Goal: Task Accomplishment & Management: Manage account settings

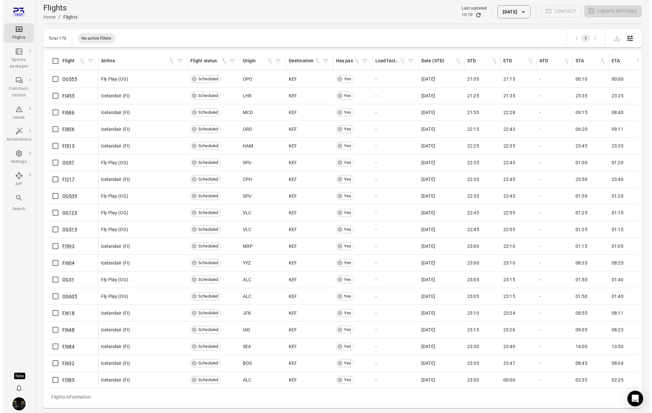
scroll to position [2480, 0]
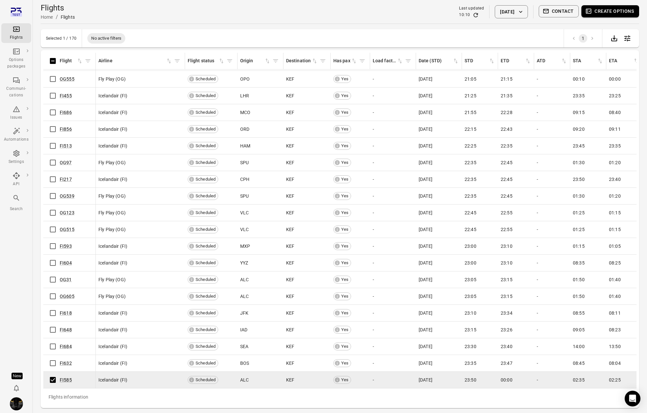
click at [618, 14] on button "Create options" at bounding box center [610, 11] width 58 height 12
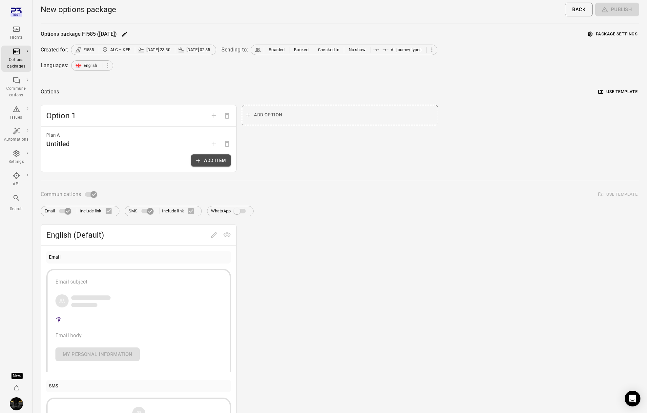
click at [220, 160] on button "Add item" at bounding box center [211, 160] width 40 height 12
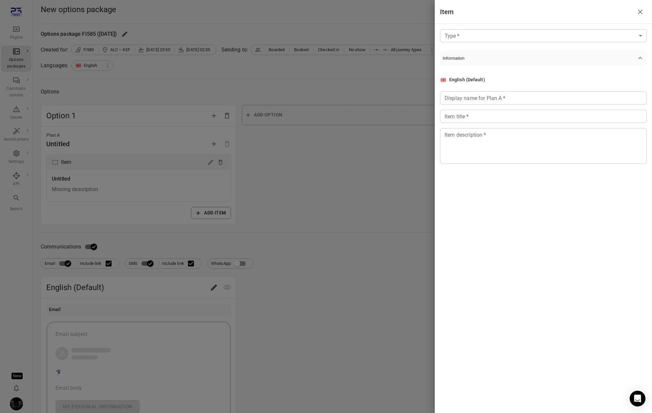
click at [530, 39] on body "Flights Options packages Communi-cations Issues Automations Settings API Search…" at bounding box center [326, 280] width 652 height 561
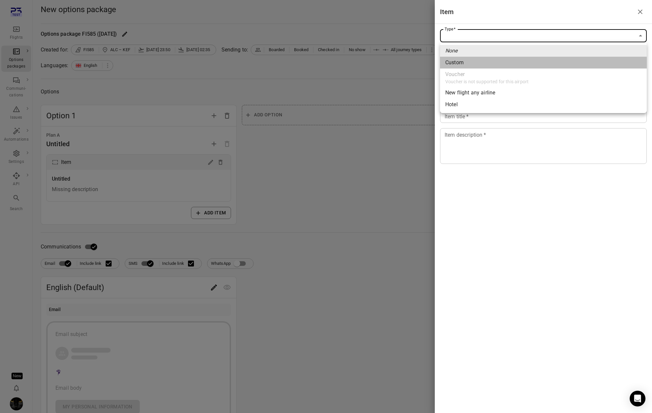
click at [481, 67] on li "Custom" at bounding box center [543, 63] width 207 height 12
type input "******"
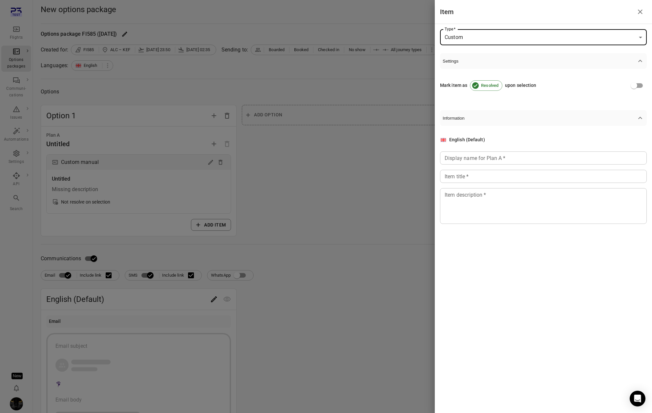
click at [468, 162] on input "Display name for Plan A   *" at bounding box center [543, 158] width 207 height 13
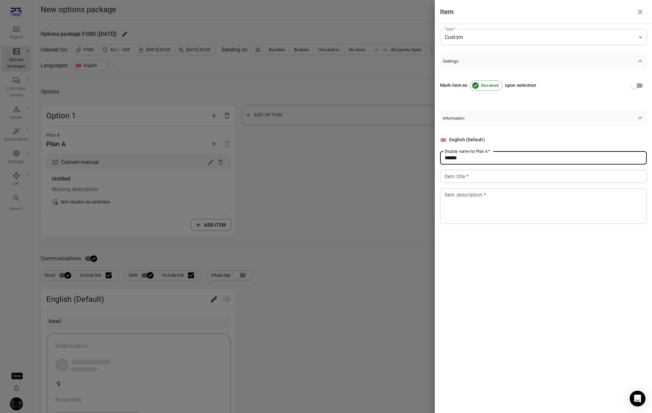
type input "******"
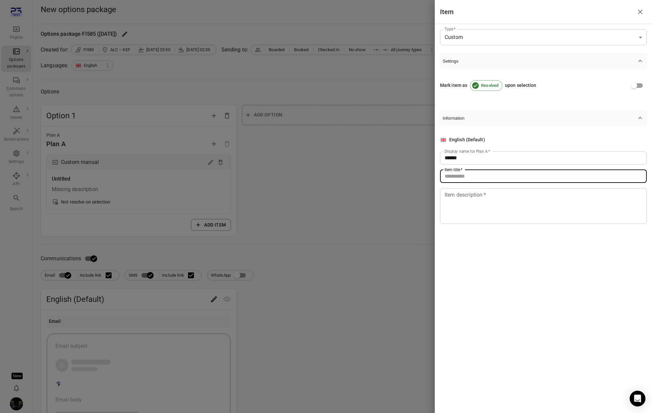
click at [461, 175] on input "Item title   *" at bounding box center [543, 176] width 207 height 13
type input "******"
click at [473, 225] on div "English (Default) Display name for Plan A   * ****** Display name for Plan A   …" at bounding box center [543, 180] width 207 height 109
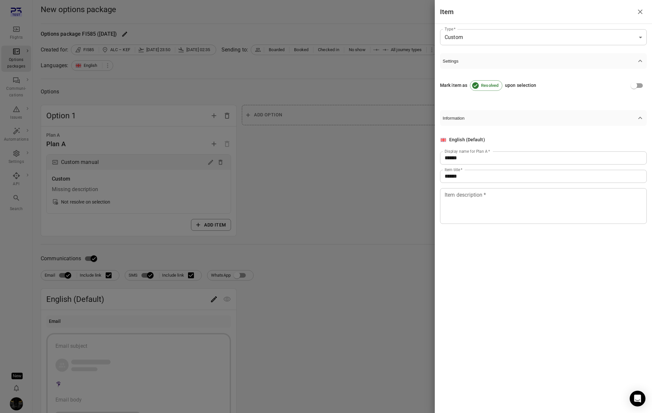
click at [484, 208] on textarea "Item description   *" at bounding box center [542, 206] width 197 height 30
type textarea "**"
drag, startPoint x: 371, startPoint y: 185, endPoint x: 376, endPoint y: 184, distance: 4.4
click at [371, 185] on div at bounding box center [326, 206] width 652 height 413
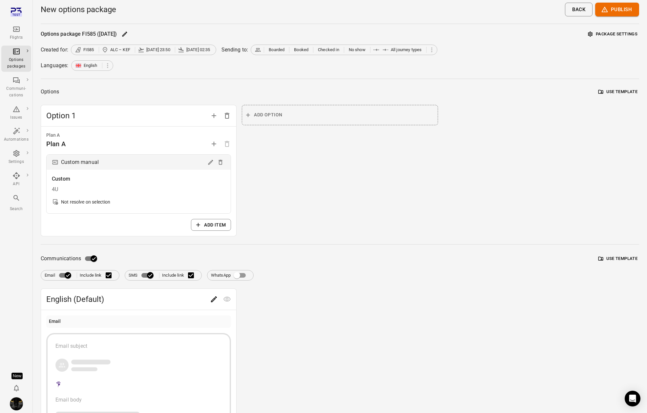
click at [625, 33] on button "Package settings" at bounding box center [612, 34] width 53 height 10
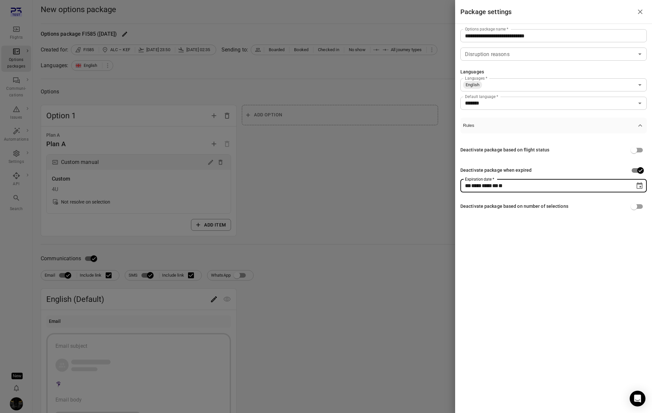
click at [561, 190] on div "** **** **** ** * **" at bounding box center [547, 185] width 165 height 13
click at [639, 186] on icon "Choose date" at bounding box center [639, 185] width 6 height 7
click at [500, 281] on button "26" at bounding box center [500, 281] width 12 height 12
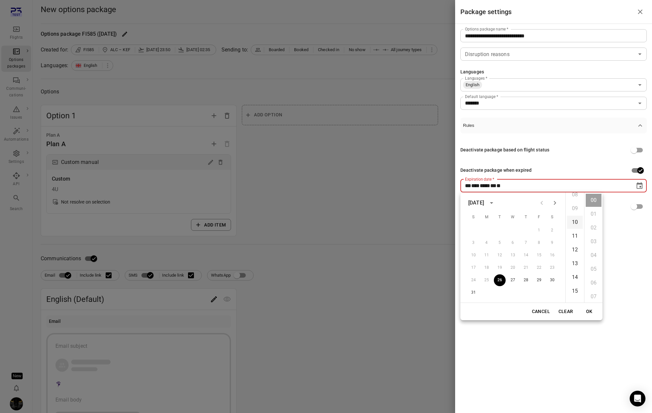
click at [577, 221] on li "10" at bounding box center [575, 222] width 16 height 13
click at [594, 251] on li "20" at bounding box center [594, 250] width 16 height 13
type input "**********"
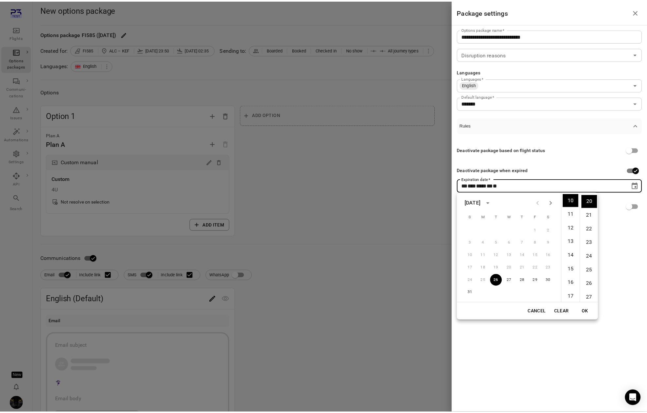
scroll to position [276, 0]
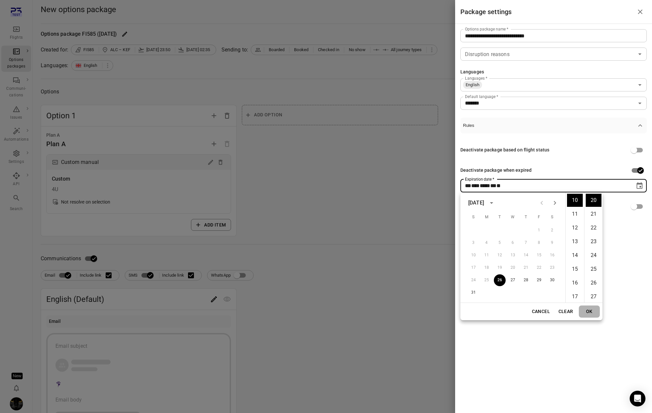
click at [592, 312] on button "OK" at bounding box center [589, 312] width 21 height 12
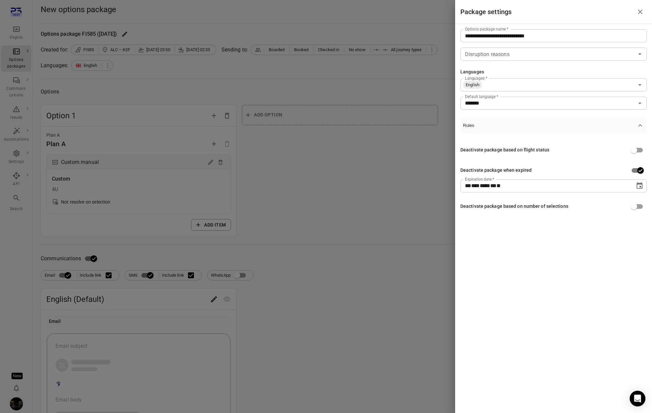
click at [369, 175] on div at bounding box center [326, 206] width 652 height 413
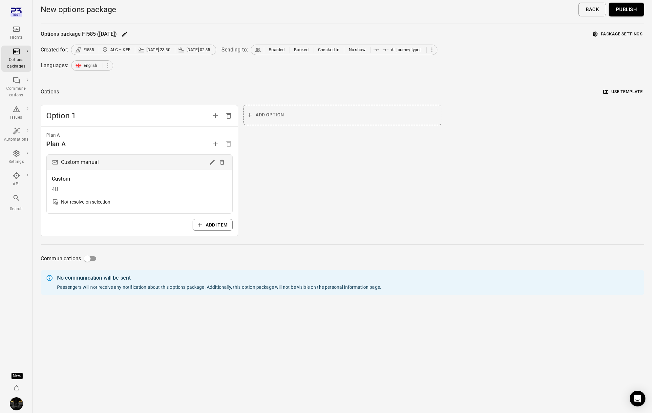
click at [637, 11] on button "Publish" at bounding box center [625, 10] width 35 height 14
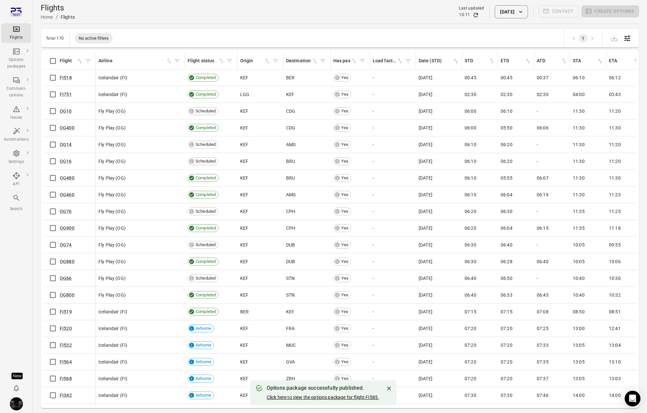
click at [350, 397] on link "Click here to view the options package for flight FI585." at bounding box center [323, 397] width 112 height 5
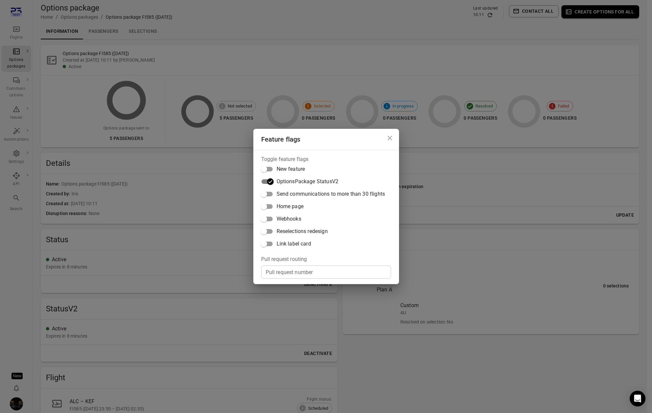
click at [193, 245] on div "Feature flags Toggle feature flags New feature OptionsPackage StatusV2 Send com…" at bounding box center [326, 206] width 652 height 413
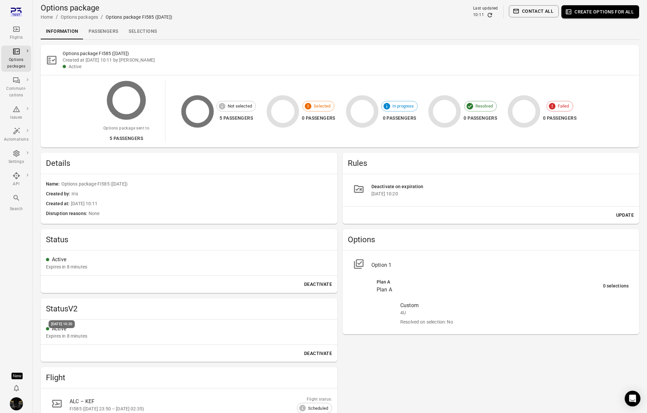
click at [71, 336] on div "Expires in 8 minutes" at bounding box center [66, 336] width 41 height 7
click at [73, 336] on div "Expires in 8 minutes" at bounding box center [66, 336] width 41 height 7
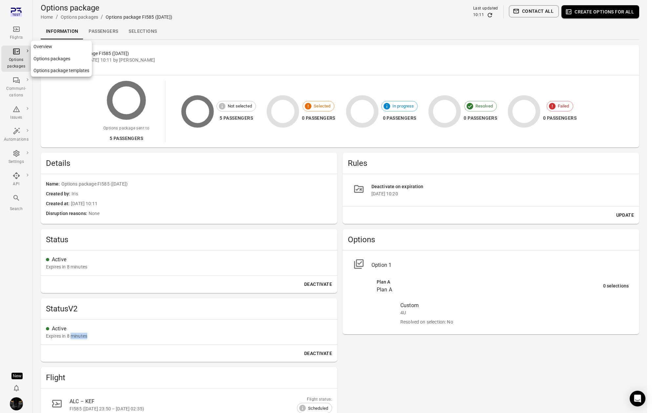
click at [45, 58] on link "Options packages" at bounding box center [61, 59] width 61 height 12
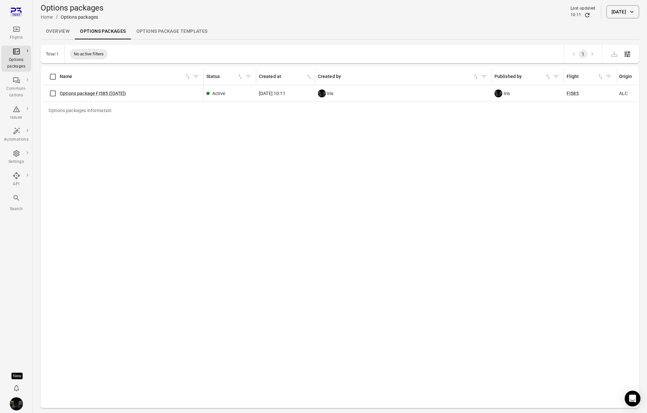
click at [112, 175] on div "Options packages information Name Status Created at Created by Published by Fli…" at bounding box center [339, 237] width 593 height 337
click at [93, 95] on link "Options package FI585 ([DATE])" at bounding box center [93, 93] width 67 height 5
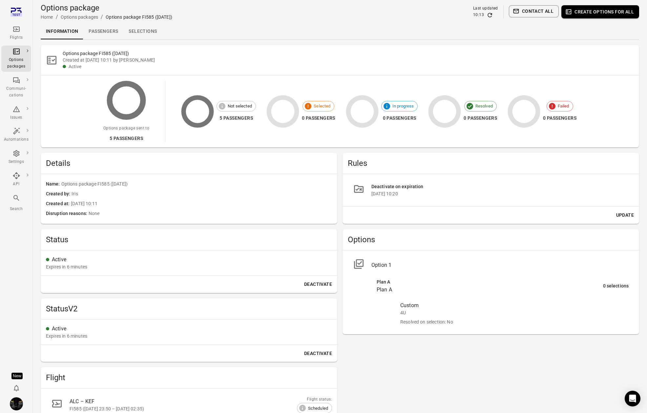
click at [299, 38] on div "Information Passengers Selections" at bounding box center [340, 32] width 598 height 16
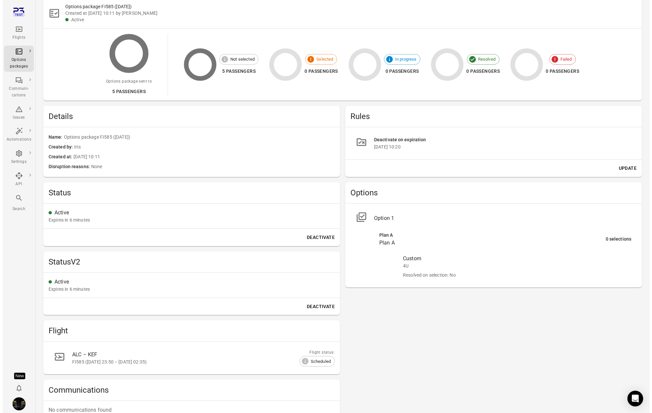
scroll to position [55, 0]
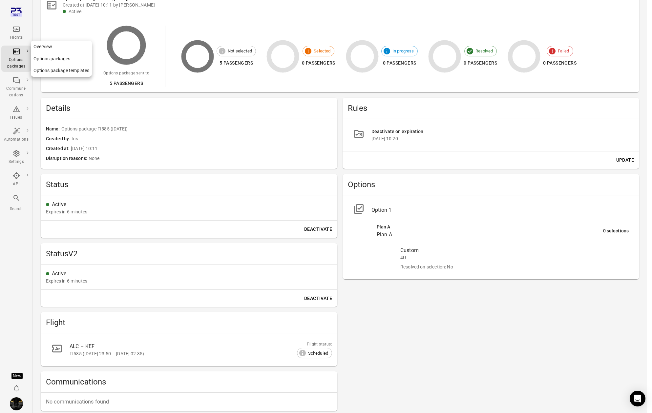
click at [11, 59] on div "Options packages" at bounding box center [16, 63] width 25 height 13
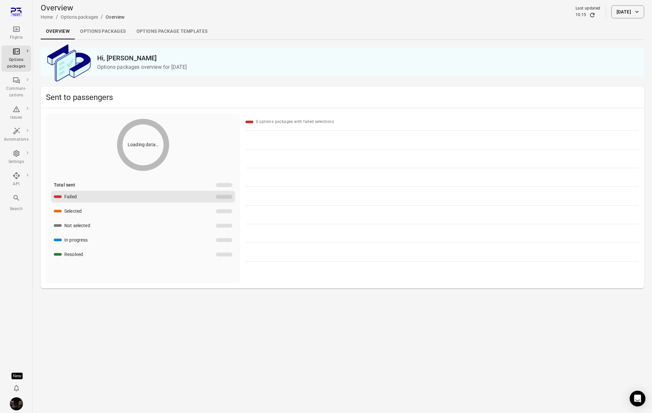
click at [96, 31] on link "Options packages" at bounding box center [103, 32] width 56 height 16
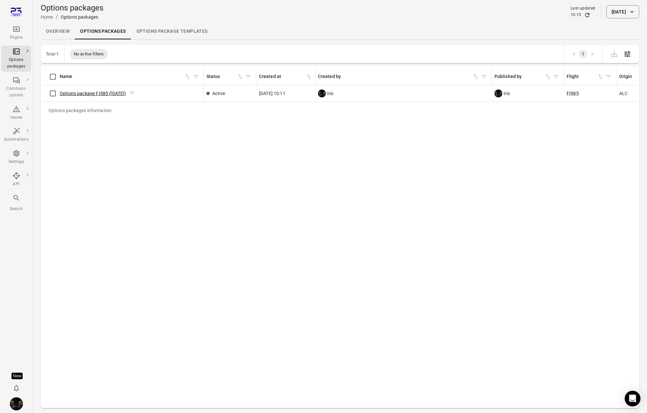
click at [101, 94] on link "Options package FI585 ([DATE])" at bounding box center [93, 93] width 67 height 5
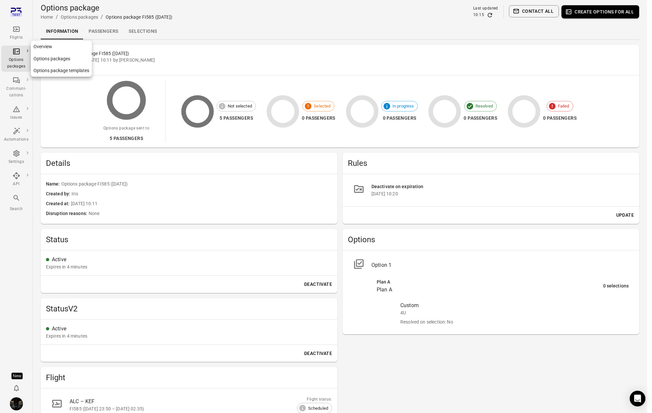
click at [6, 59] on div "Options packages" at bounding box center [16, 63] width 25 height 13
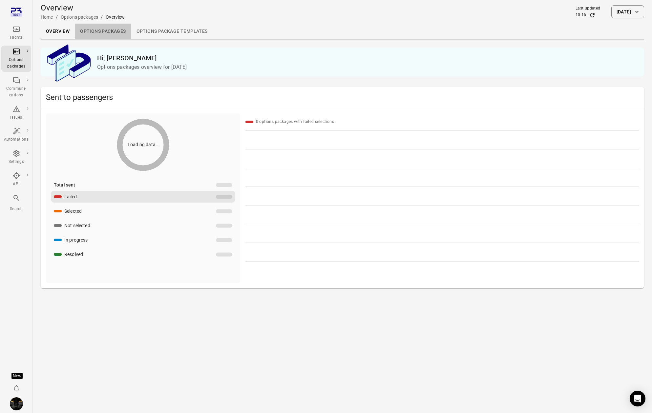
click at [83, 30] on link "Options packages" at bounding box center [103, 32] width 56 height 16
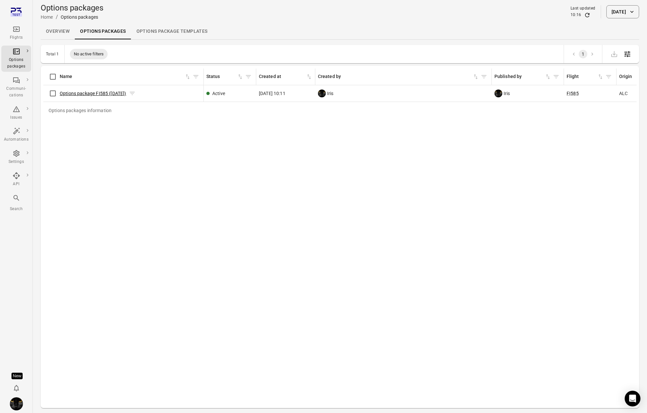
click at [113, 93] on link "Options package FI585 ([DATE])" at bounding box center [93, 93] width 67 height 5
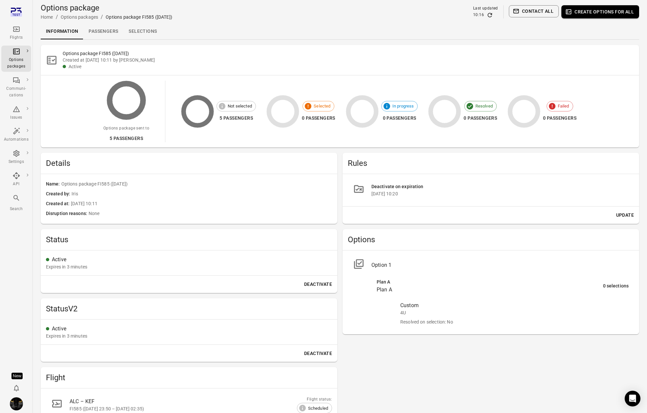
click at [369, 181] on li "Deactivate on expiration 26 Aug 2025 10:20" at bounding box center [491, 190] width 286 height 22
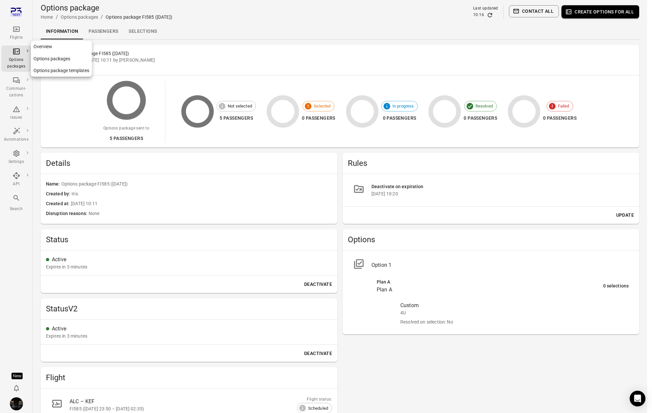
click at [19, 54] on icon "Main navigation" at bounding box center [16, 52] width 8 height 8
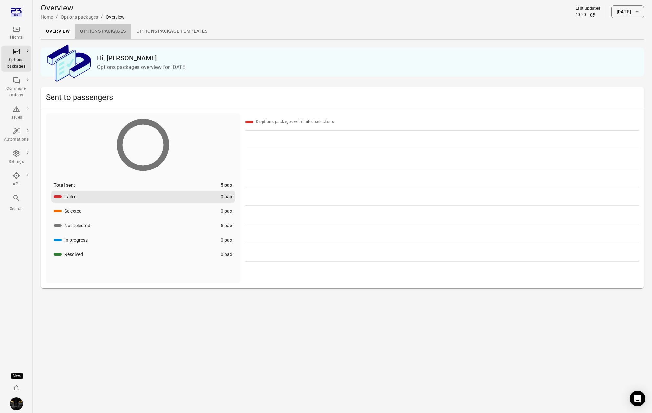
click at [110, 31] on link "Options packages" at bounding box center [103, 32] width 56 height 16
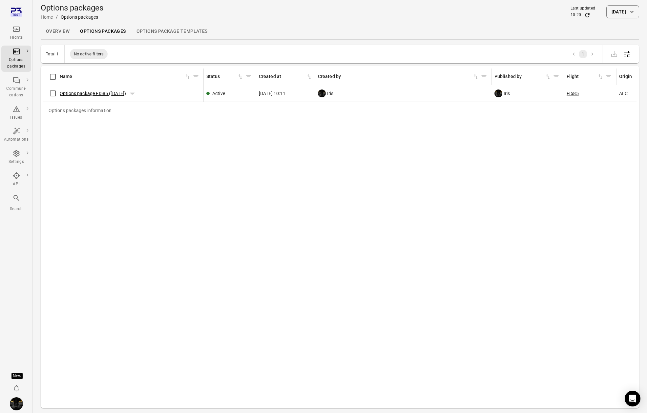
click at [95, 91] on link "Options package FI585 ([DATE])" at bounding box center [93, 93] width 67 height 5
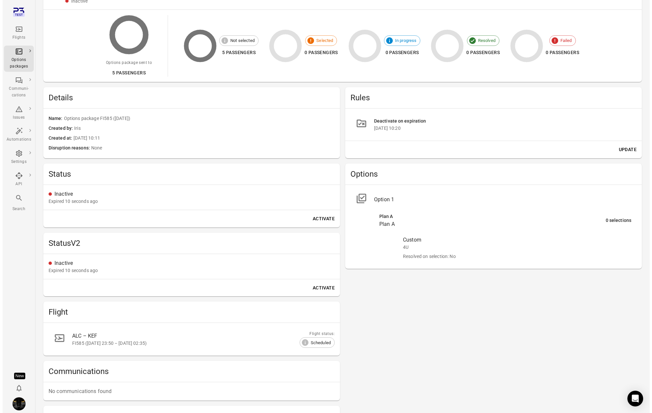
scroll to position [102, 0]
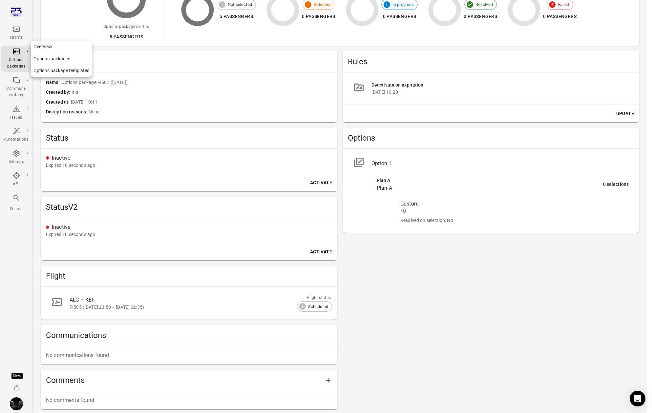
click at [22, 66] on div "Options packages" at bounding box center [16, 63] width 25 height 13
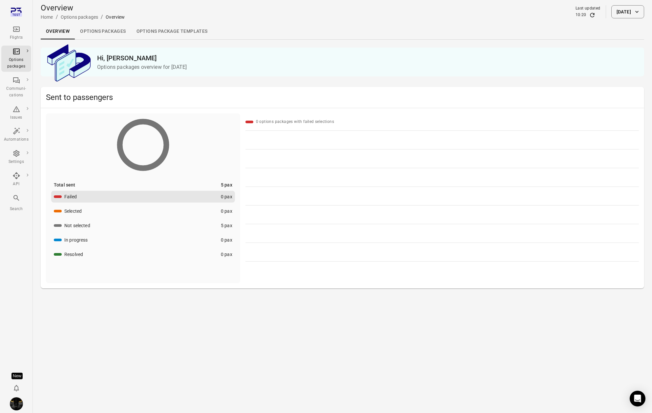
click at [121, 28] on link "Options packages" at bounding box center [103, 32] width 56 height 16
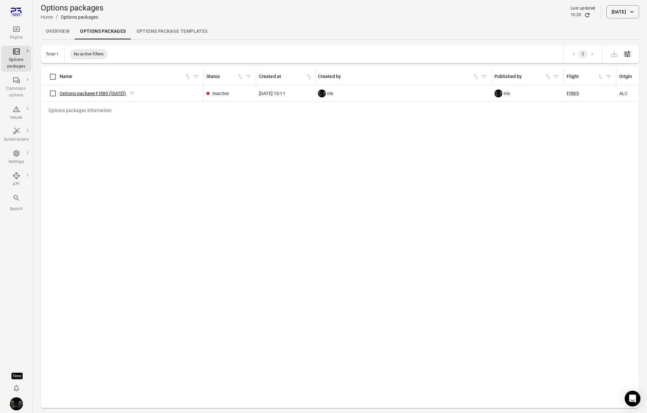
click at [101, 94] on link "Options package FI585 ([DATE])" at bounding box center [93, 93] width 67 height 5
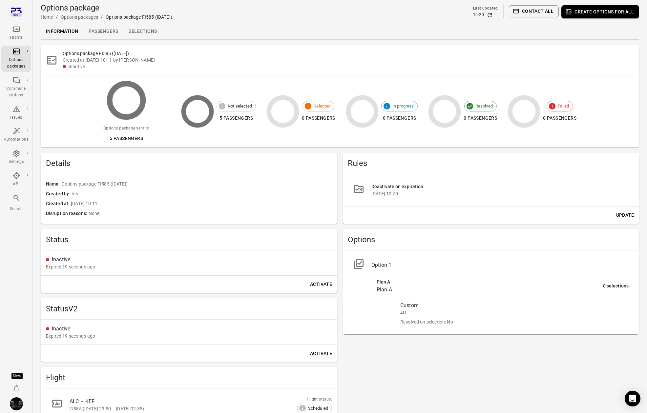
click at [18, 34] on div "Flights" at bounding box center [16, 33] width 25 height 16
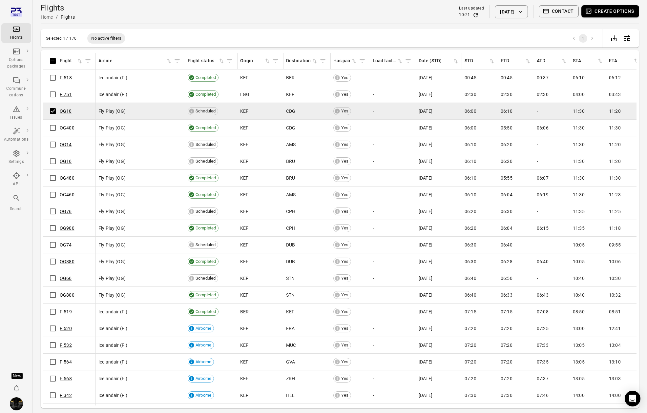
click at [598, 11] on button "Create options" at bounding box center [610, 11] width 58 height 12
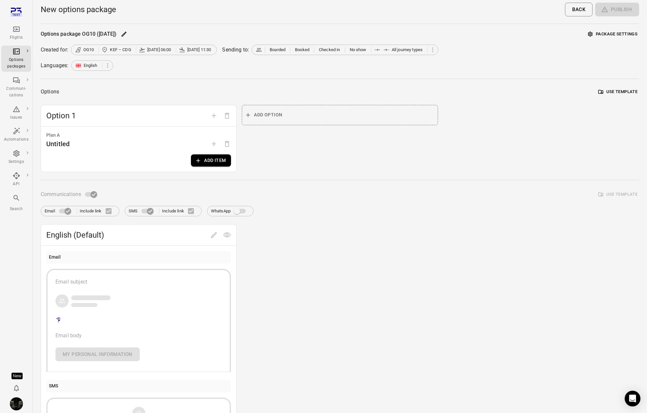
click at [230, 161] on button "Add item" at bounding box center [211, 160] width 40 height 12
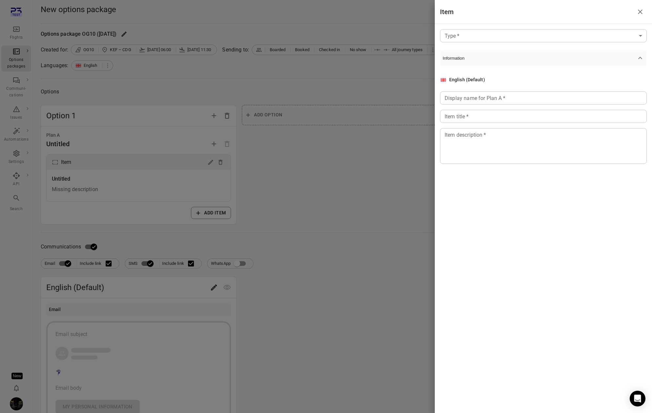
click at [517, 36] on body "Flights Options packages Communi-cations Issues Automations Settings API Search…" at bounding box center [326, 280] width 652 height 561
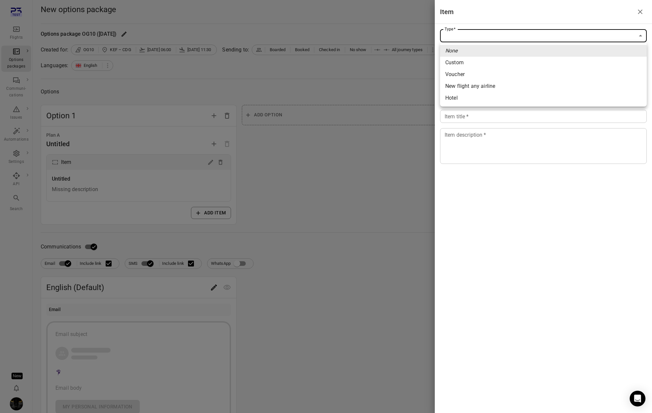
click at [516, 88] on span "New flight any airline" at bounding box center [543, 86] width 196 height 8
type input "**********"
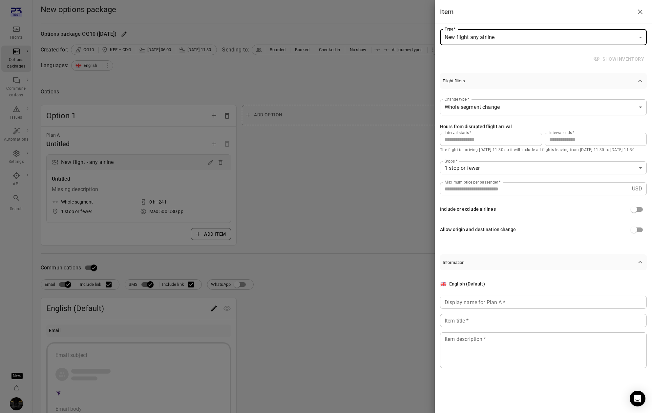
click at [556, 110] on body "**********" at bounding box center [326, 291] width 652 height 582
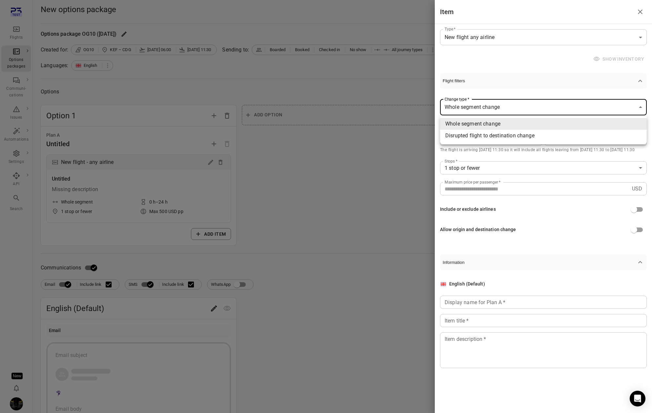
click at [552, 83] on div at bounding box center [326, 206] width 652 height 413
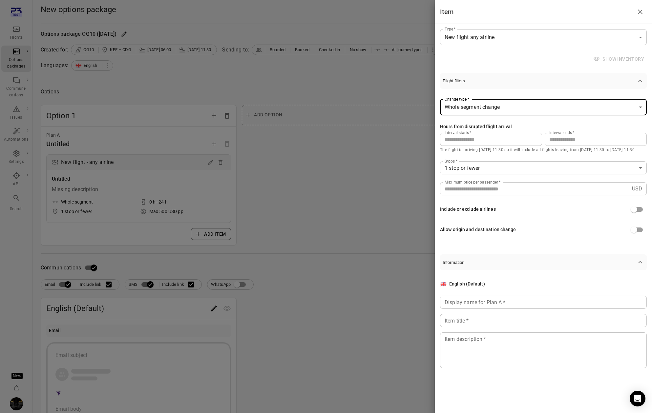
click at [4, 398] on div at bounding box center [326, 206] width 652 height 413
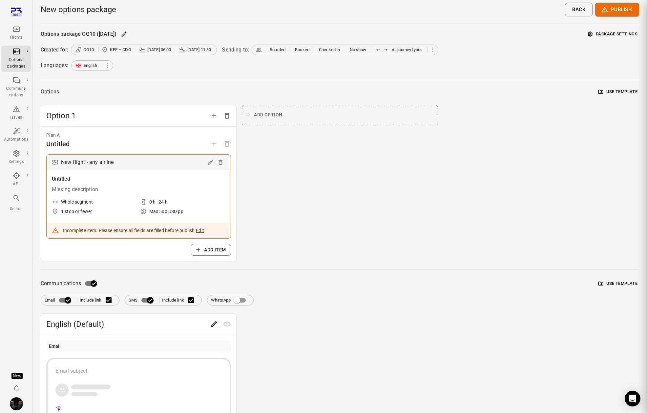
click at [11, 408] on div at bounding box center [323, 206] width 647 height 413
click at [17, 403] on img "Iris" at bounding box center [16, 404] width 13 height 13
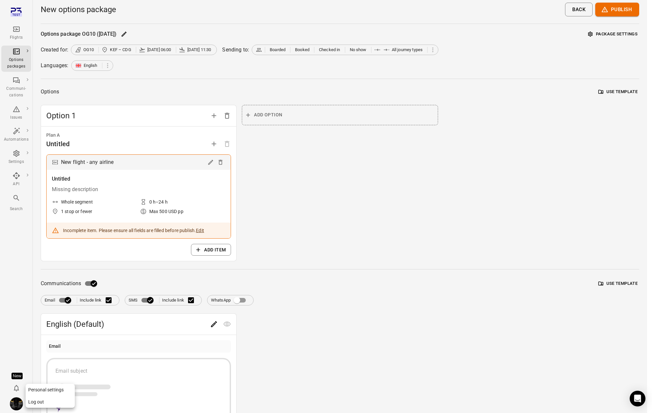
click at [48, 401] on button "Log out" at bounding box center [50, 402] width 49 height 12
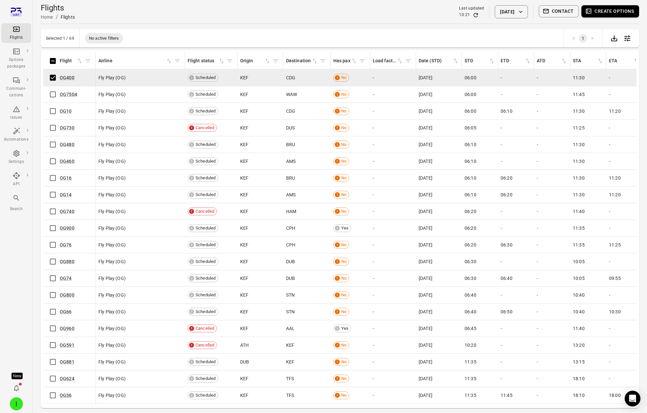
click at [604, 13] on button "Create options" at bounding box center [610, 11] width 58 height 12
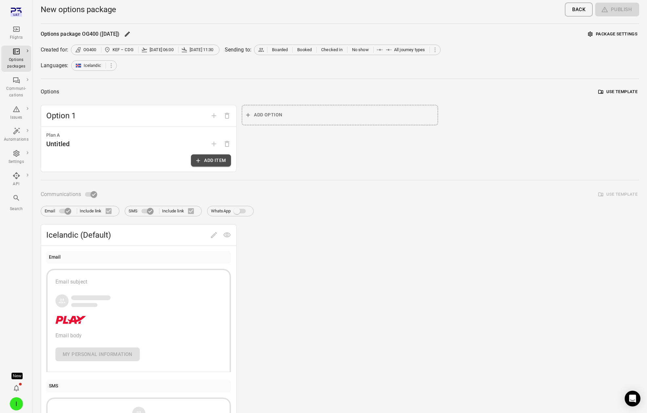
click at [220, 160] on button "Add item" at bounding box center [211, 160] width 40 height 12
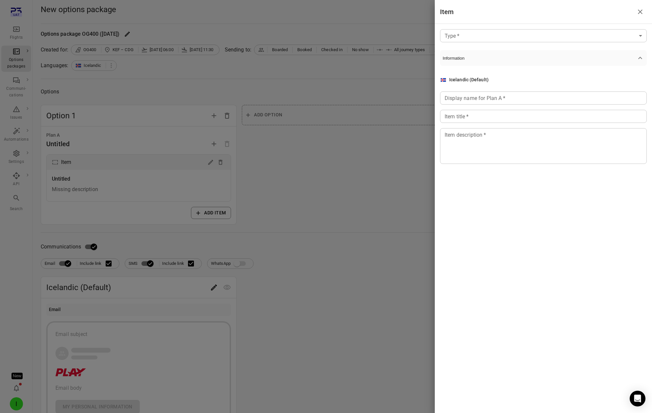
click at [520, 26] on div "Type   * ​ Type   * Information Icelandic (Default) Display name for Plan A   *…" at bounding box center [543, 102] width 217 height 156
click at [520, 35] on body "Flights Options packages Communi-cations Issues Automations Settings API Search…" at bounding box center [326, 280] width 652 height 561
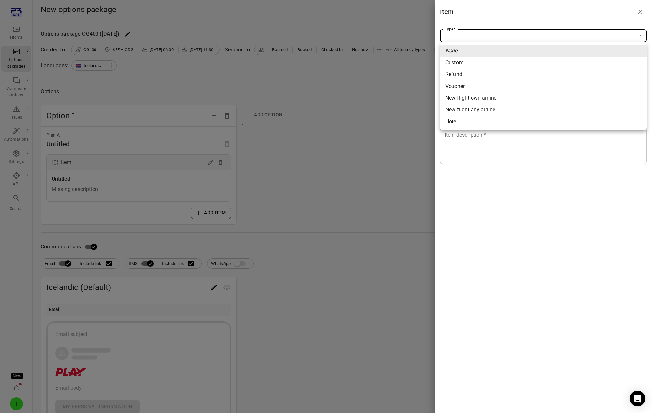
click at [503, 94] on span "New flight own airline" at bounding box center [543, 98] width 196 height 8
type input "**********"
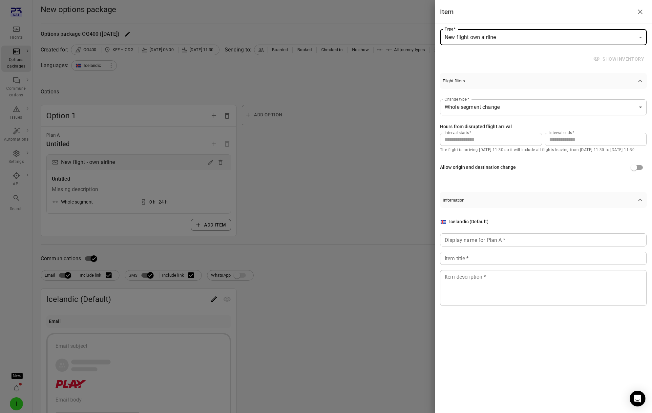
click at [510, 112] on body "**********" at bounding box center [326, 286] width 652 height 573
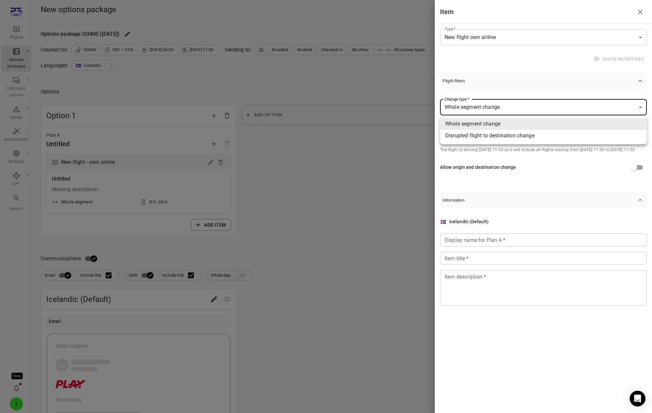
click at [542, 91] on div at bounding box center [326, 206] width 652 height 413
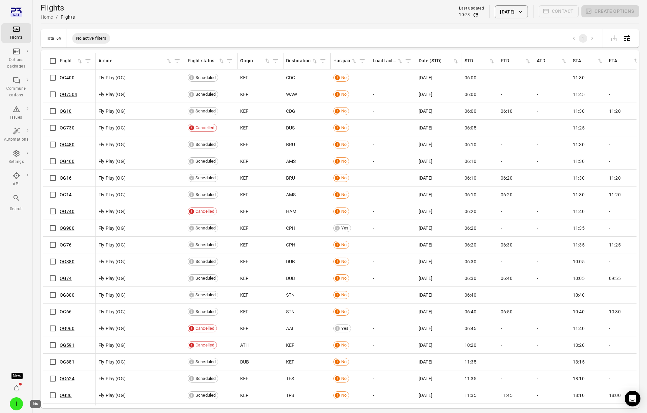
click at [15, 398] on div "I" at bounding box center [16, 404] width 13 height 13
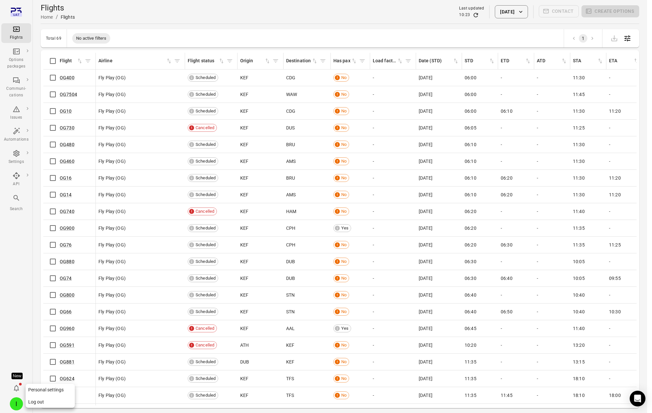
click at [42, 402] on button "Log out" at bounding box center [50, 402] width 49 height 12
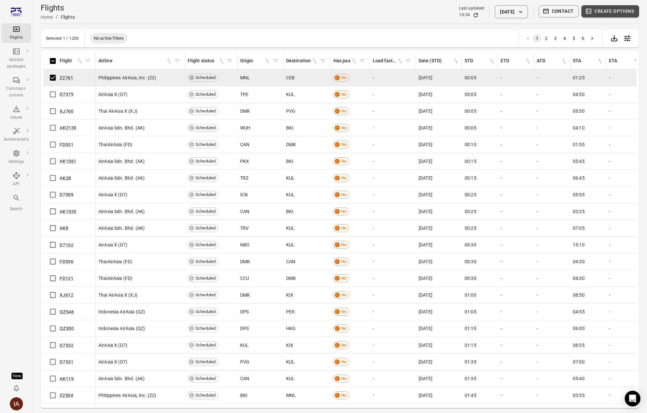
click at [592, 15] on button "Create options" at bounding box center [610, 11] width 58 height 12
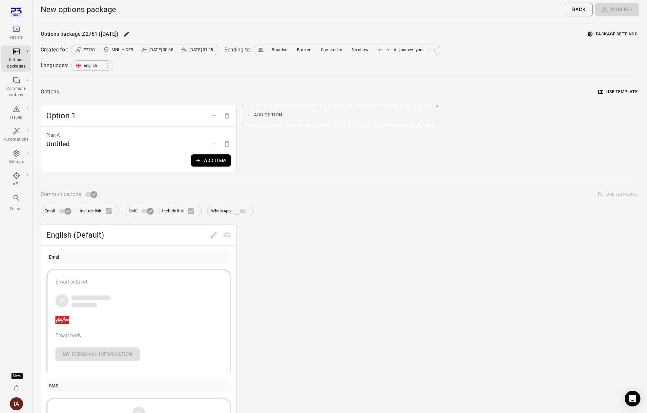
click at [206, 157] on button "Add item" at bounding box center [211, 160] width 40 height 12
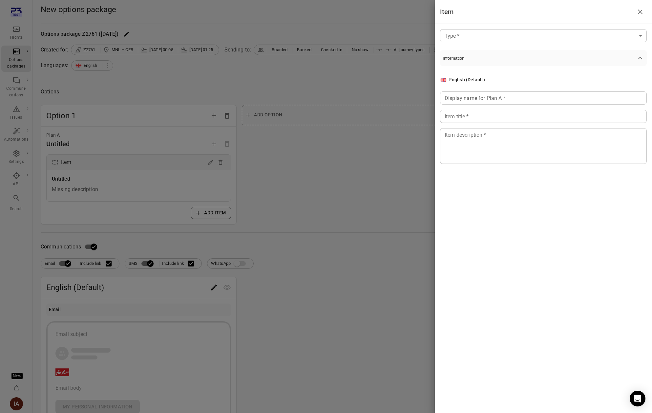
click at [537, 38] on body "Flights Options packages Communi-cations Issues Automations Settings API Search…" at bounding box center [326, 280] width 652 height 561
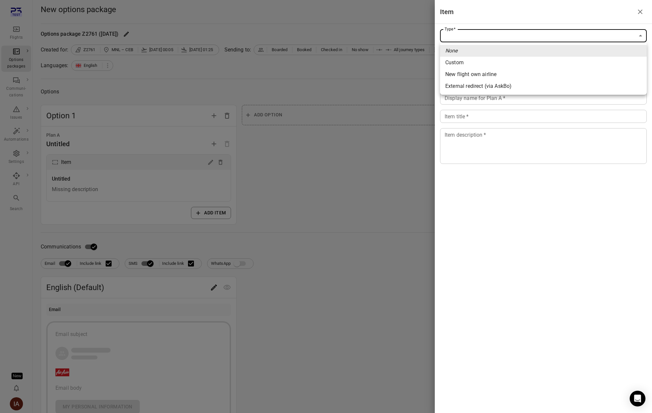
click at [525, 72] on span "New flight own airline" at bounding box center [543, 75] width 196 height 8
type input "**********"
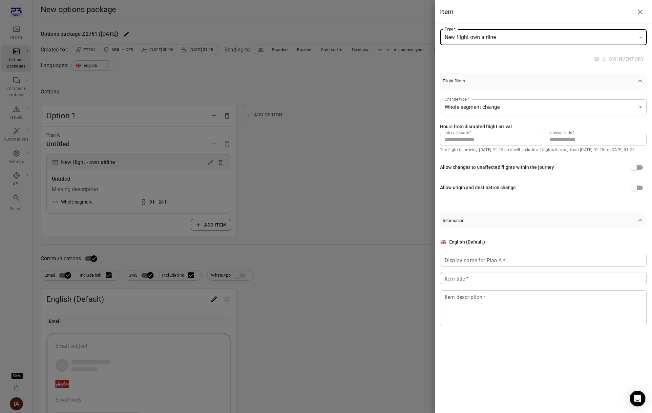
click at [524, 100] on body "**********" at bounding box center [326, 286] width 652 height 573
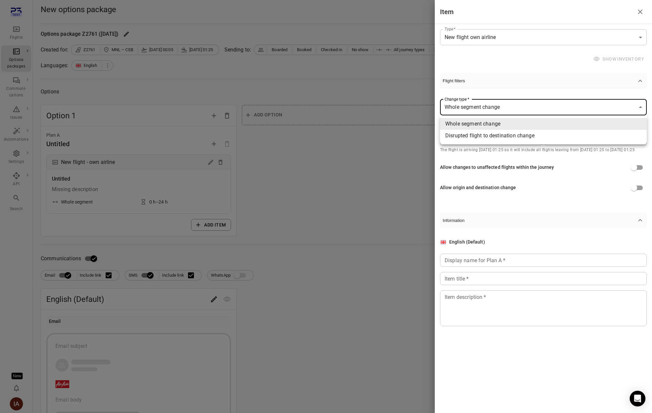
click at [530, 87] on div at bounding box center [326, 206] width 652 height 413
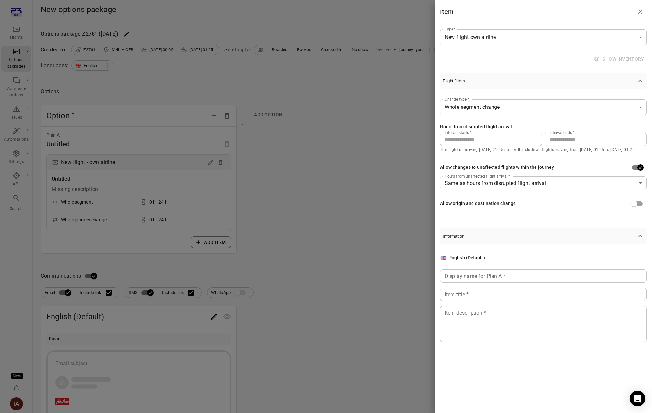
click at [67, 23] on div at bounding box center [326, 206] width 652 height 413
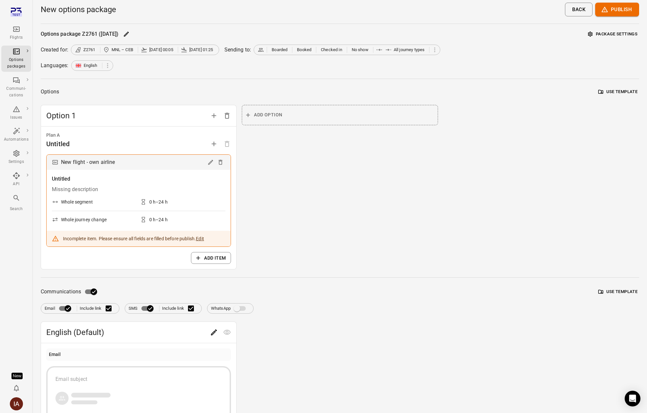
click at [15, 18] on link "Main navigation" at bounding box center [16, 12] width 30 height 17
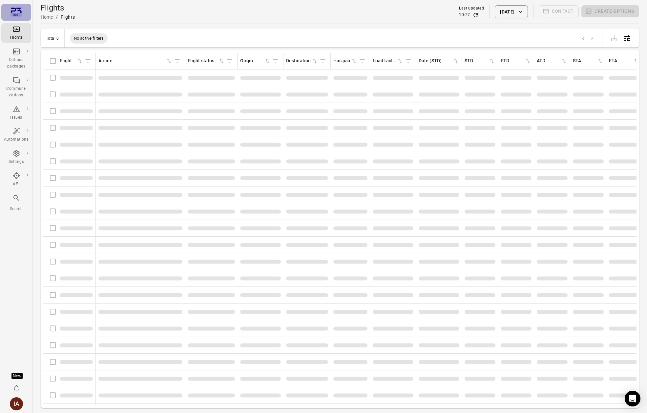
click at [13, 6] on link "Main navigation" at bounding box center [16, 12] width 30 height 17
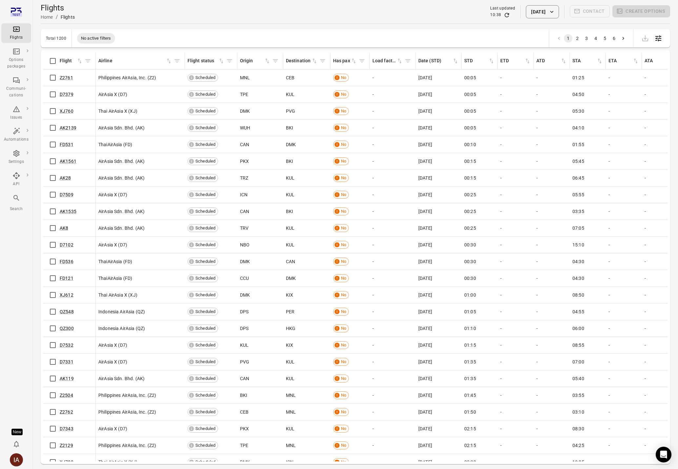
click at [16, 460] on div "IA" at bounding box center [16, 460] width 13 height 13
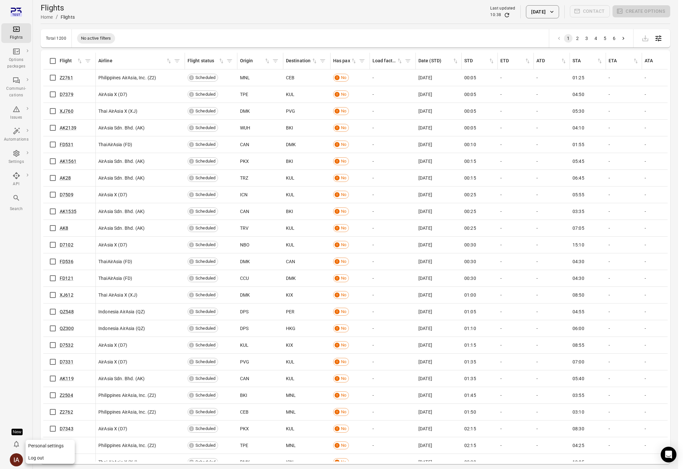
click at [43, 458] on button "Log out" at bounding box center [50, 458] width 49 height 12
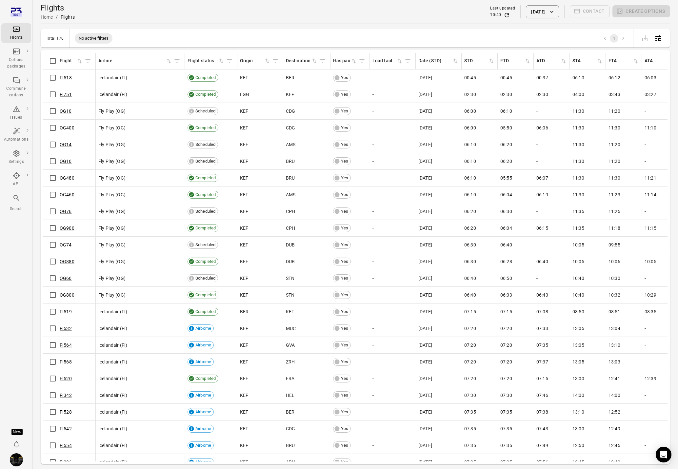
click at [531, 15] on button "[DATE]" at bounding box center [542, 11] width 33 height 13
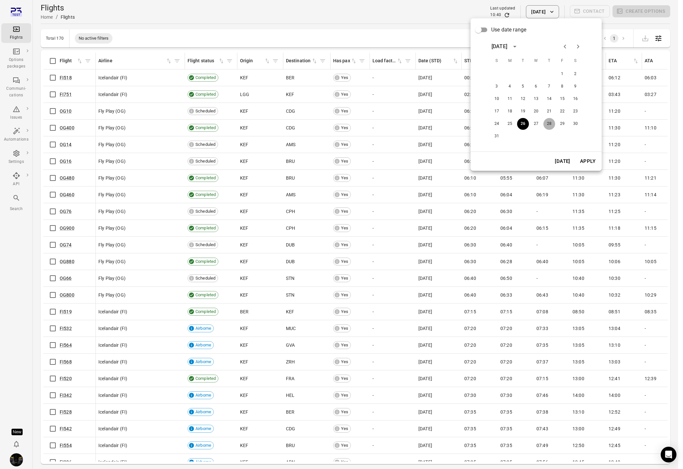
click at [548, 124] on button "28" at bounding box center [550, 124] width 12 height 12
click at [588, 160] on button "Apply" at bounding box center [588, 161] width 23 height 14
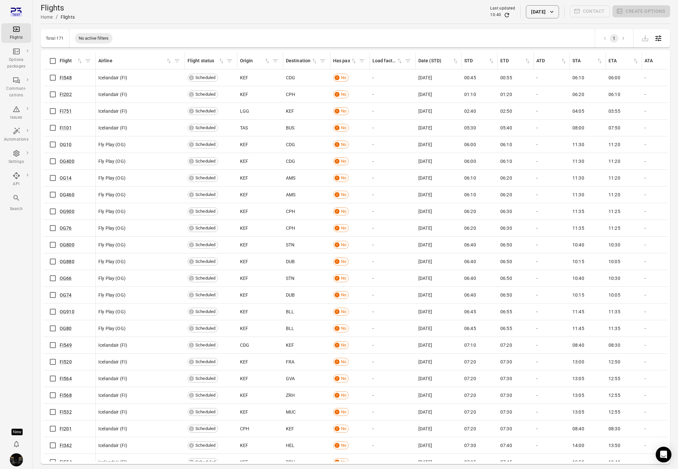
click at [497, 15] on div "10:40" at bounding box center [502, 15] width 25 height 7
click at [504, 12] on icon "Refresh data" at bounding box center [507, 15] width 7 height 7
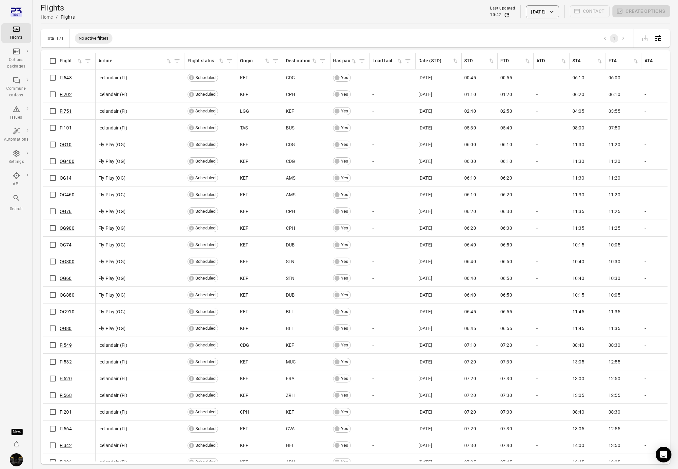
click at [526, 12] on button "[DATE]" at bounding box center [542, 11] width 33 height 13
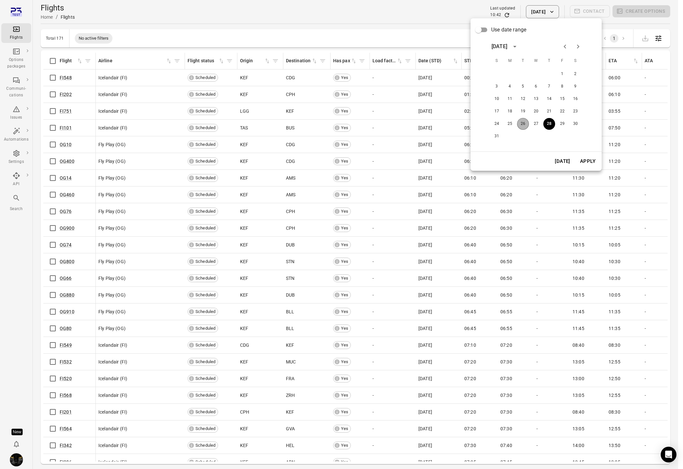
click at [525, 126] on button "26" at bounding box center [523, 124] width 12 height 12
click at [566, 159] on button "[DATE]" at bounding box center [562, 161] width 23 height 14
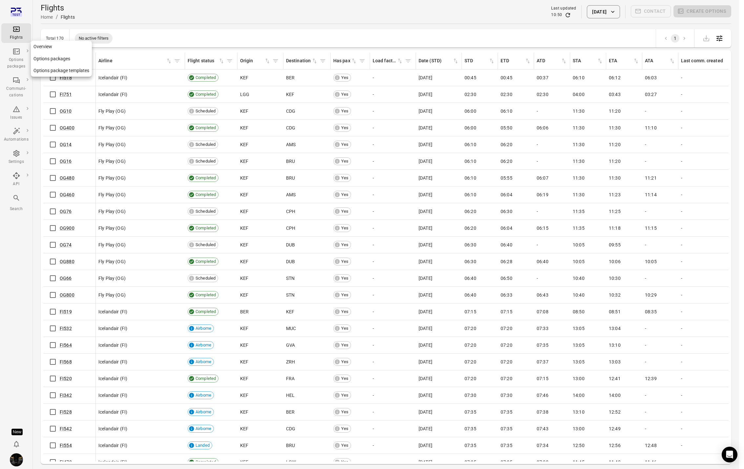
click at [16, 61] on div "Options packages" at bounding box center [16, 63] width 25 height 13
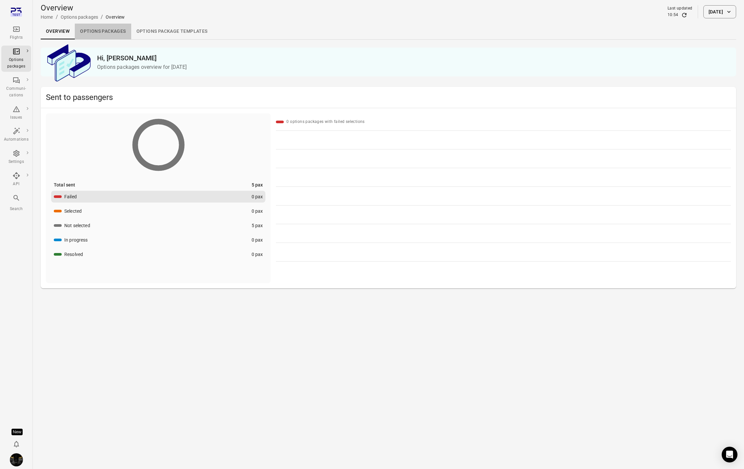
click at [107, 32] on link "Options packages" at bounding box center [103, 32] width 56 height 16
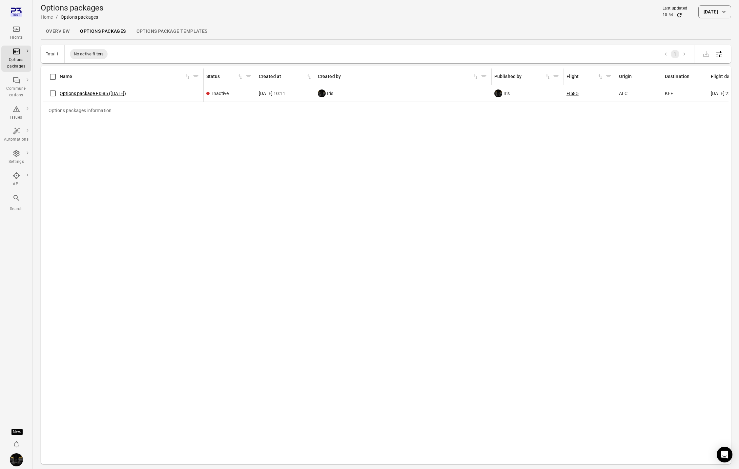
click at [150, 33] on link "Options package Templates" at bounding box center [172, 32] width 82 height 16
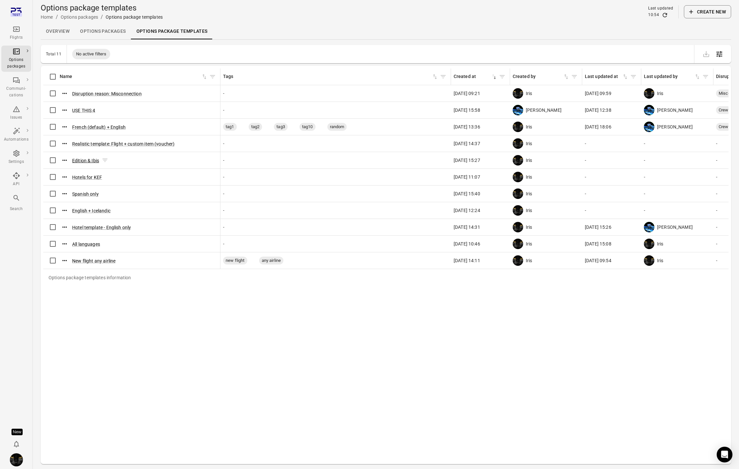
click at [82, 160] on button "Edition & Ibis" at bounding box center [85, 160] width 27 height 7
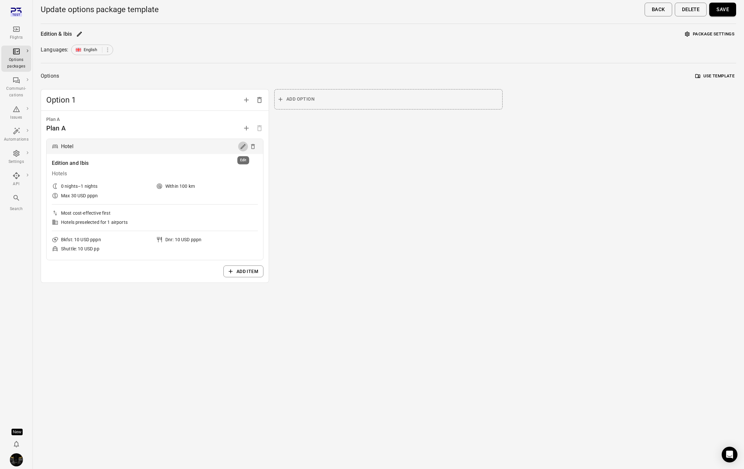
click at [241, 148] on icon "Edit" at bounding box center [242, 146] width 5 height 5
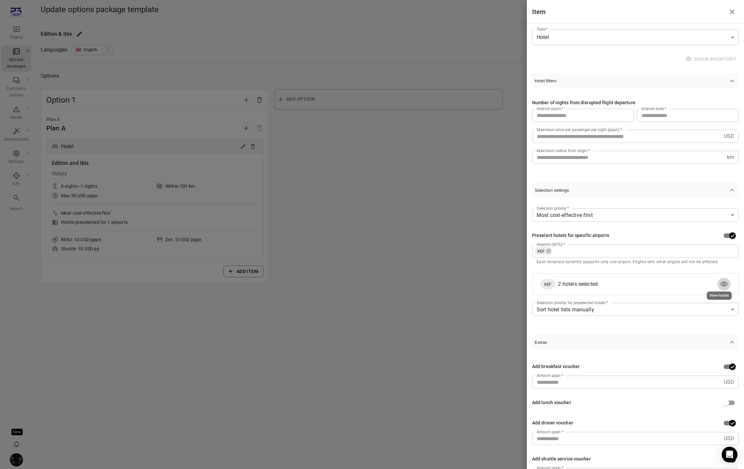
click at [678, 282] on icon "View hotels" at bounding box center [724, 284] width 8 height 8
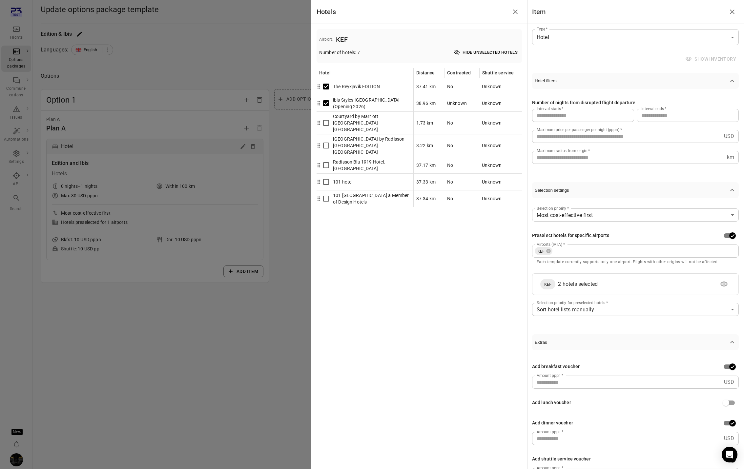
click at [141, 15] on div at bounding box center [372, 234] width 744 height 469
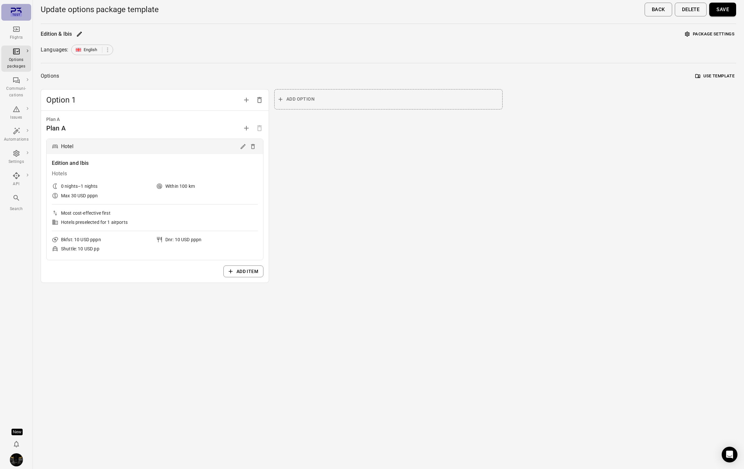
click at [15, 12] on icon "Main navigation" at bounding box center [15, 12] width 11 height 11
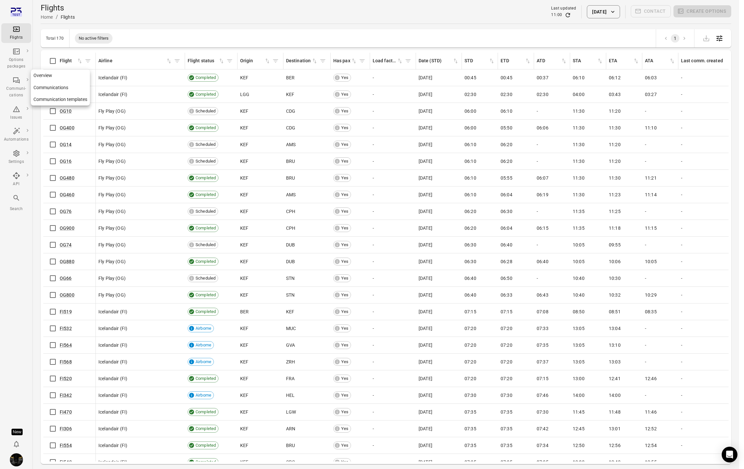
click at [19, 61] on div "Options packages" at bounding box center [16, 63] width 25 height 13
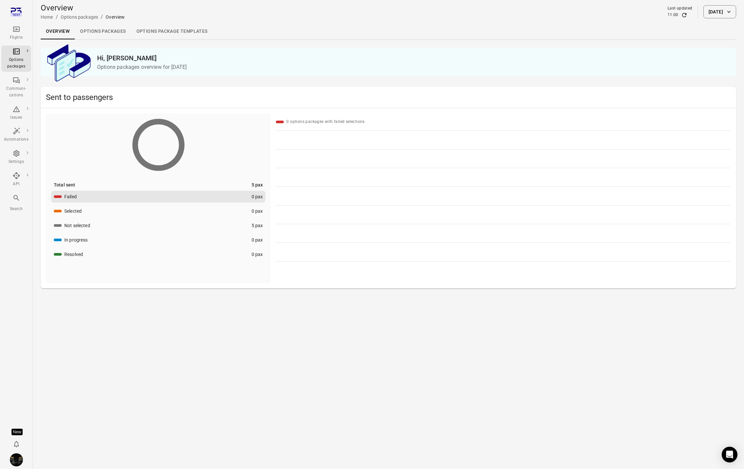
click at [678, 14] on button "[DATE]" at bounding box center [719, 11] width 33 height 13
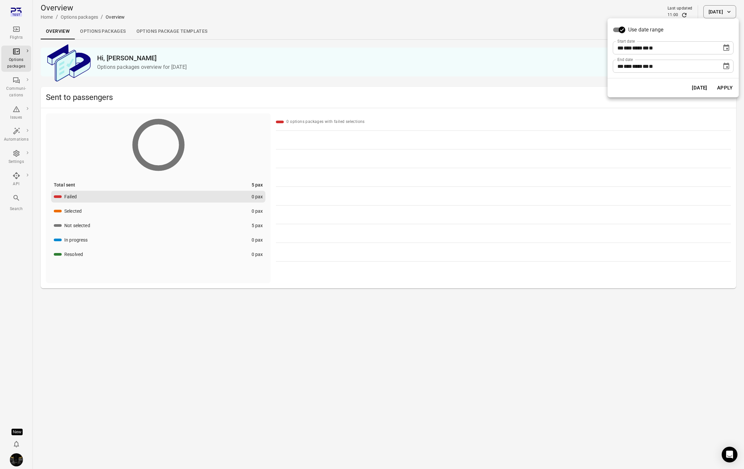
click at [678, 45] on icon "Choose date, selected date is Aug 26, 2025" at bounding box center [726, 47] width 6 height 7
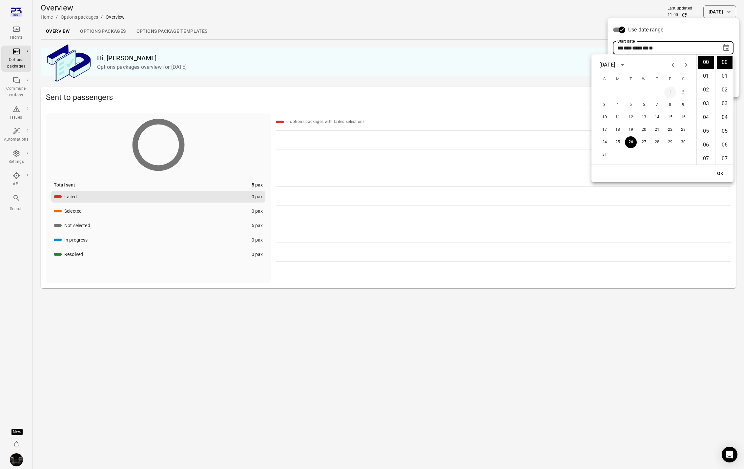
click at [670, 93] on button "1" at bounding box center [670, 93] width 12 height 12
type input "**********"
click at [678, 174] on button "OK" at bounding box center [720, 174] width 21 height 12
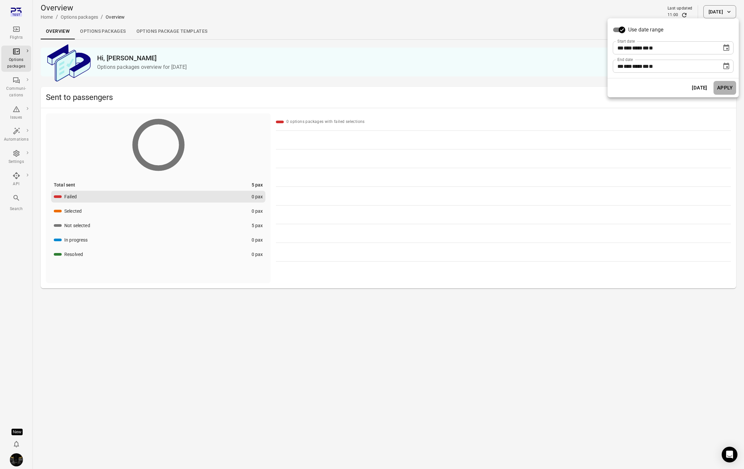
click at [678, 85] on button "Apply" at bounding box center [724, 88] width 23 height 14
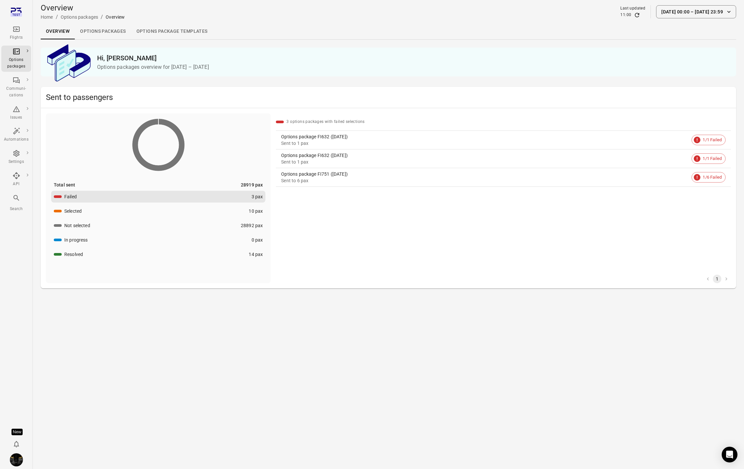
click at [16, 24] on link "Flights" at bounding box center [16, 33] width 30 height 20
